Goal: Unclear

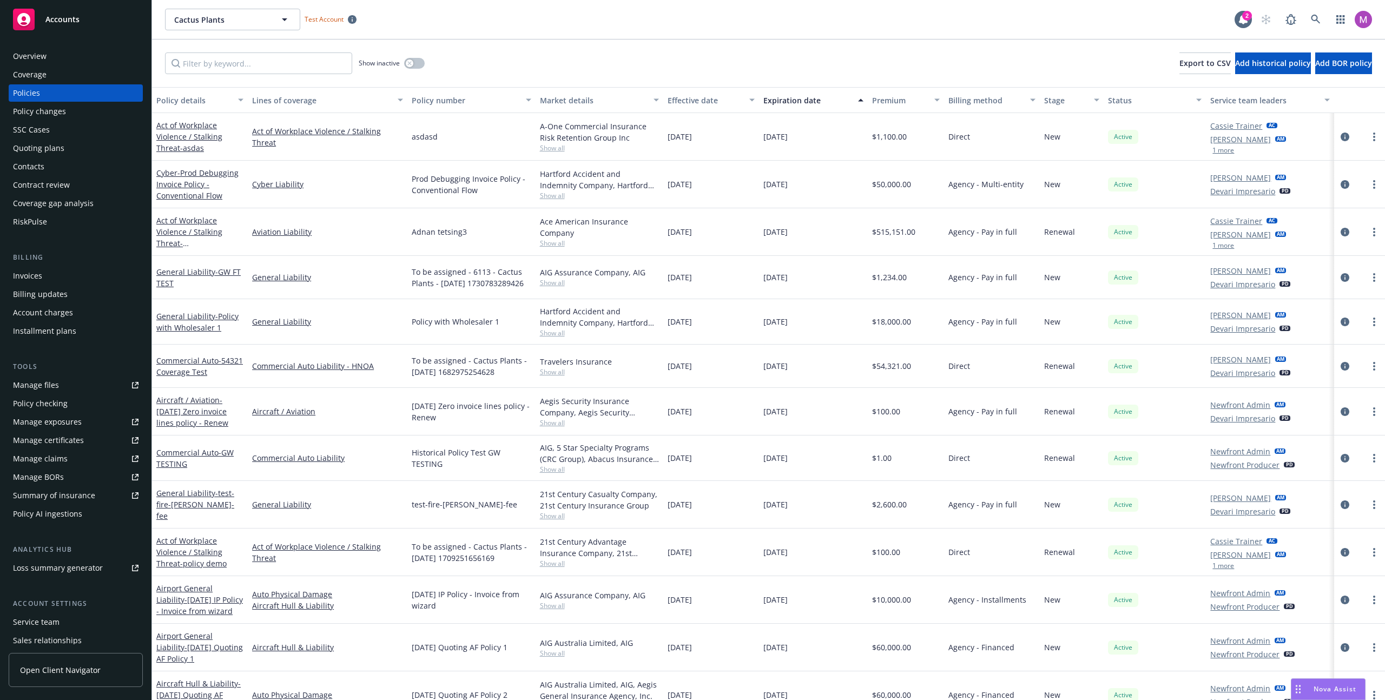
click at [791, 247] on div "[DATE]" at bounding box center [813, 232] width 109 height 48
